Goal: Find specific page/section: Find specific page/section

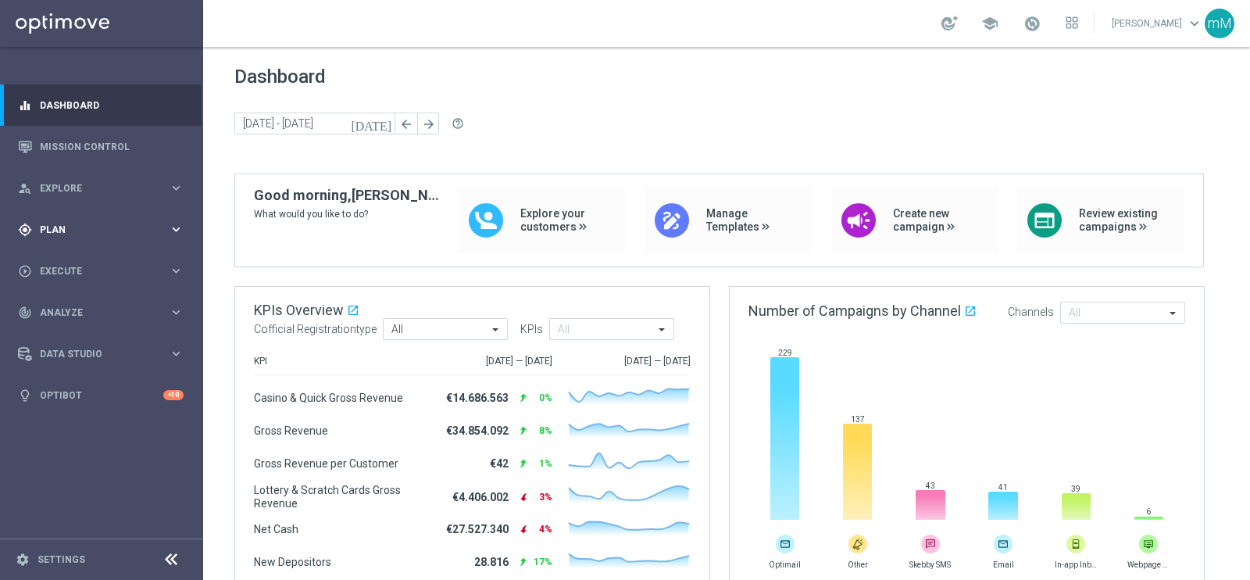
click at [86, 235] on div "gps_fixed Plan" at bounding box center [93, 230] width 151 height 14
click at [70, 310] on span "Templates" at bounding box center [97, 308] width 112 height 9
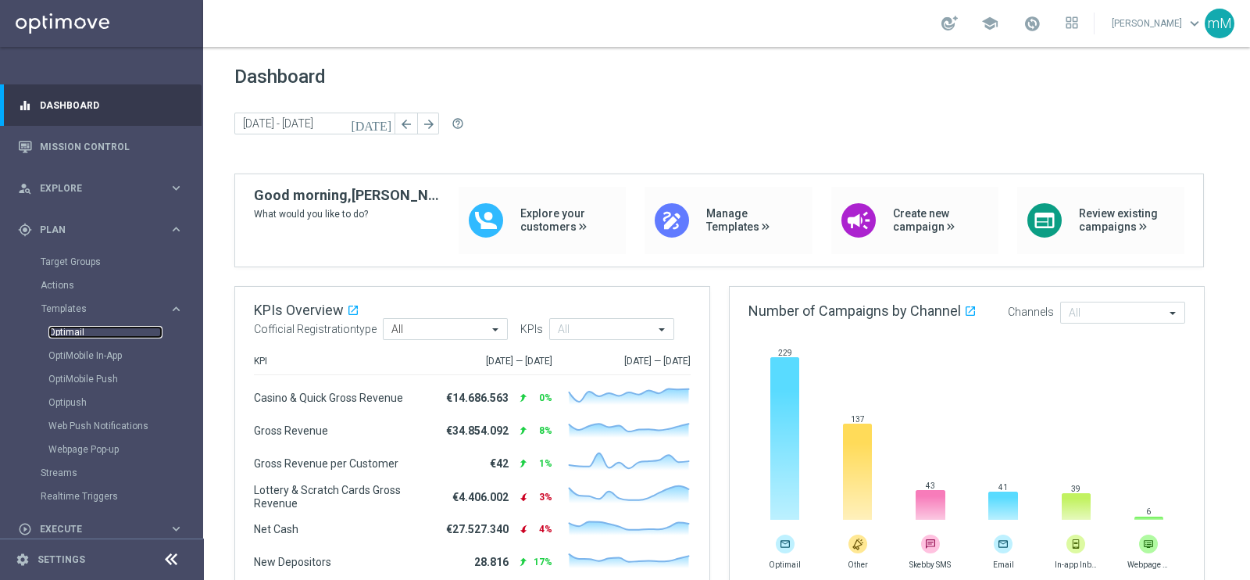
click at [72, 330] on link "Optimail" at bounding box center [105, 332] width 114 height 12
